Goal: Transaction & Acquisition: Purchase product/service

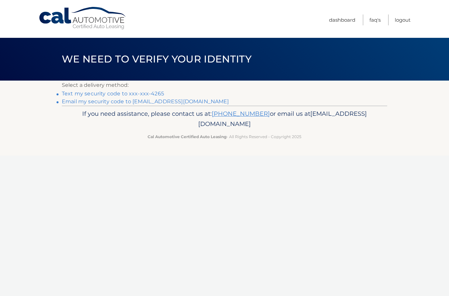
click at [152, 94] on link "Text my security code to xxx-xxx-4265" at bounding box center [113, 93] width 102 height 6
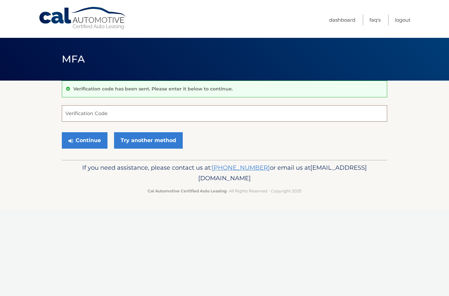
click at [105, 114] on input "Verification Code" at bounding box center [225, 113] width 326 height 16
type input "663192"
click at [85, 140] on button "Continue" at bounding box center [85, 140] width 46 height 16
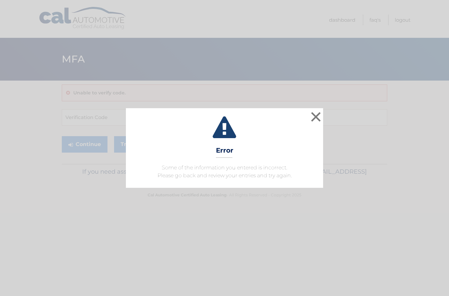
click at [321, 116] on button "×" at bounding box center [316, 116] width 13 height 13
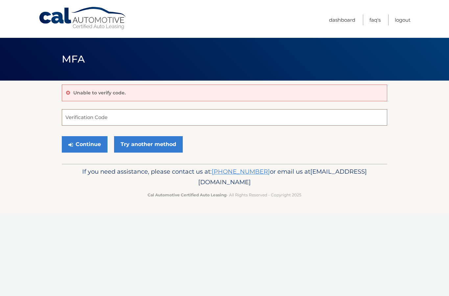
click at [104, 120] on input "Verification Code" at bounding box center [225, 117] width 326 height 16
type input "663192"
click at [87, 141] on button "Continue" at bounding box center [85, 144] width 46 height 16
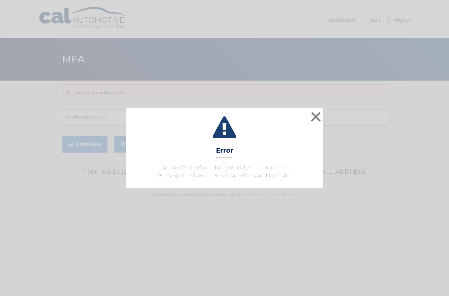
click at [317, 118] on button "×" at bounding box center [316, 116] width 13 height 13
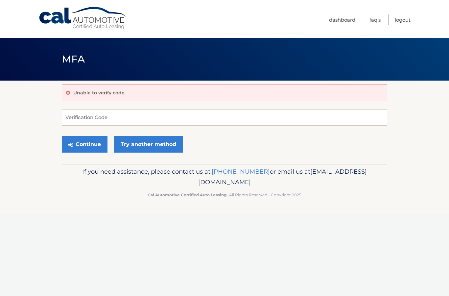
click at [171, 148] on link "Try another method" at bounding box center [148, 144] width 69 height 16
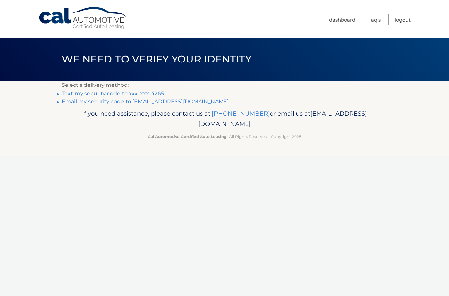
click at [180, 100] on link "Email my security code to s********@verizon.net" at bounding box center [145, 101] width 167 height 6
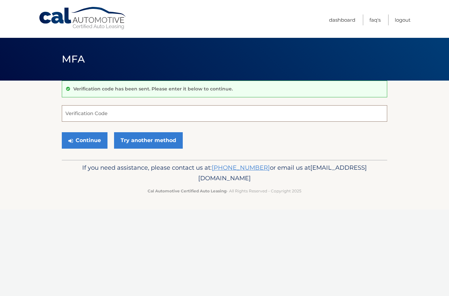
click at [105, 109] on input "Verification Code" at bounding box center [225, 113] width 326 height 16
type input "784020"
click at [87, 138] on button "Continue" at bounding box center [85, 140] width 46 height 16
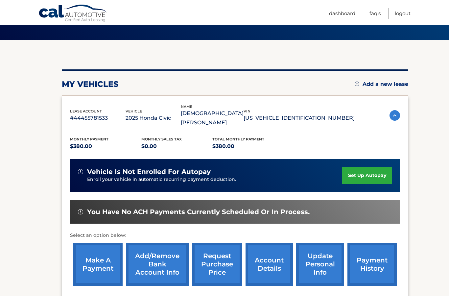
scroll to position [44, 0]
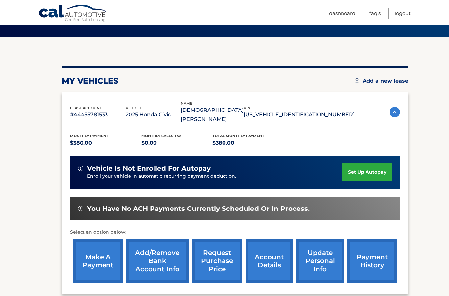
click at [97, 260] on link "make a payment" at bounding box center [97, 260] width 49 height 43
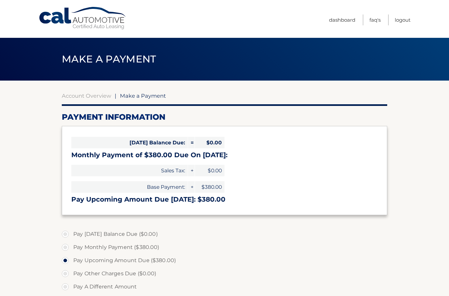
select select "N2MwNDlkYWUtOTI3My00ODBiLTk5NjAtMWE5NzZmYTM0OTIx"
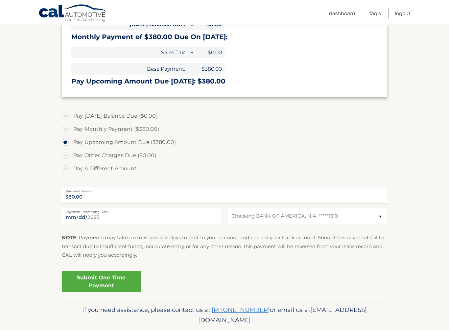
scroll to position [118, 0]
click at [114, 280] on link "Submit One Time Payment" at bounding box center [101, 281] width 79 height 21
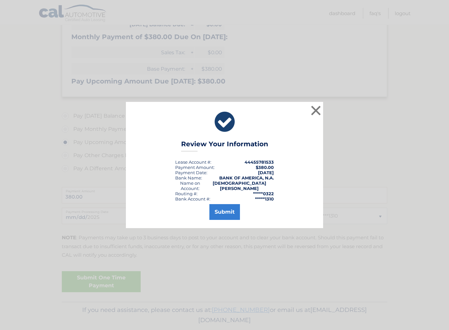
click at [232, 211] on button "Submit" at bounding box center [225, 212] width 31 height 16
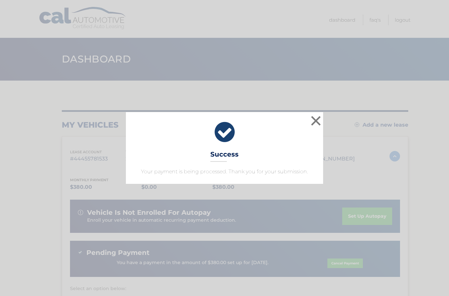
click at [317, 122] on button "×" at bounding box center [316, 120] width 13 height 13
